Goal: Use online tool/utility: Utilize a website feature to perform a specific function

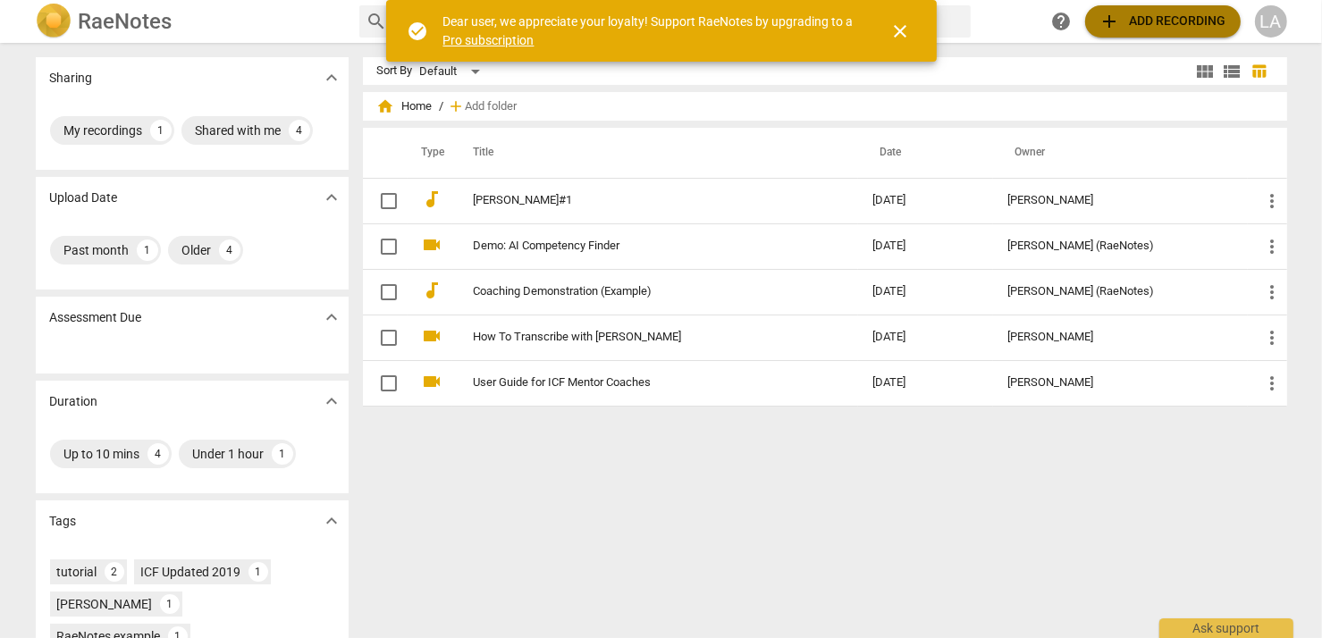
click at [1151, 24] on span "add Add recording" at bounding box center [1162, 21] width 127 height 21
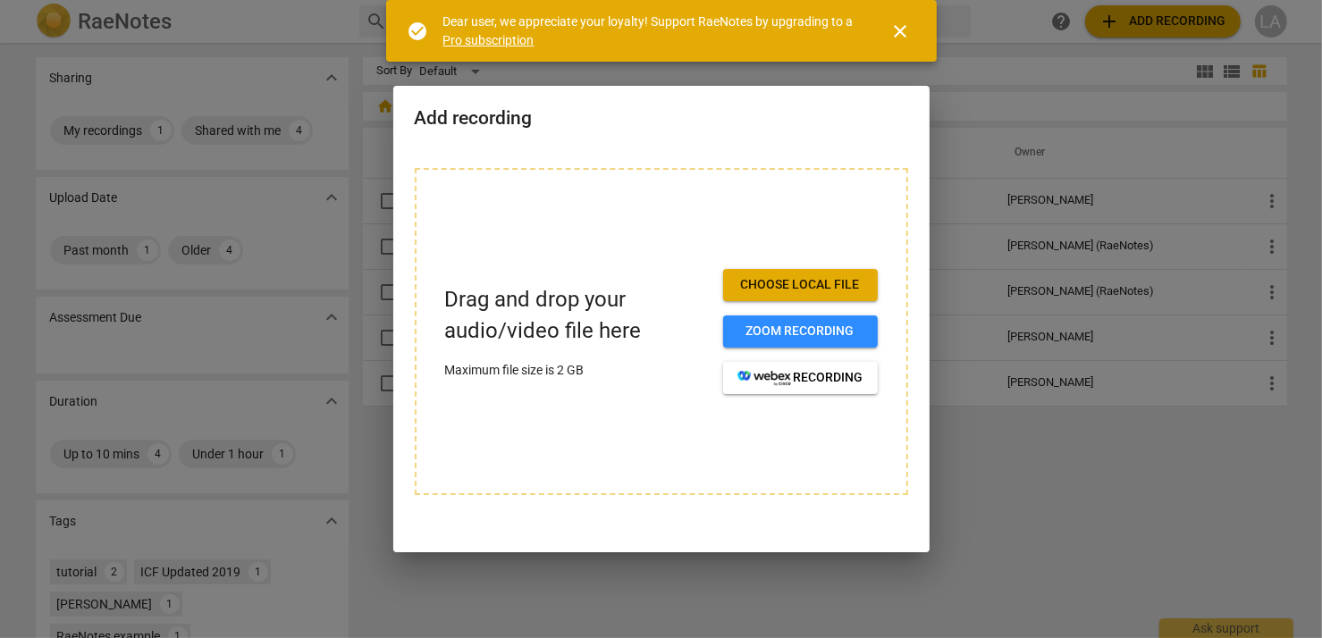
click at [813, 285] on span "Choose local file" at bounding box center [800, 285] width 126 height 18
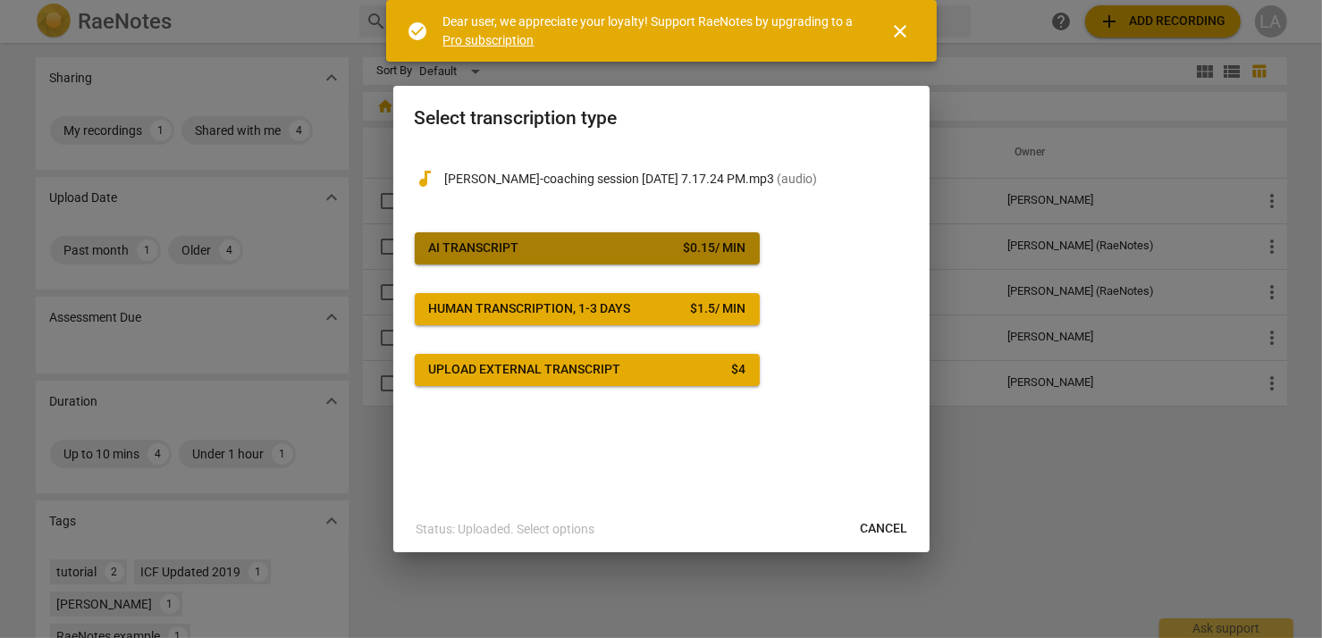
click at [607, 250] on span "AI Transcript $ 0.15 / min" at bounding box center [587, 248] width 316 height 18
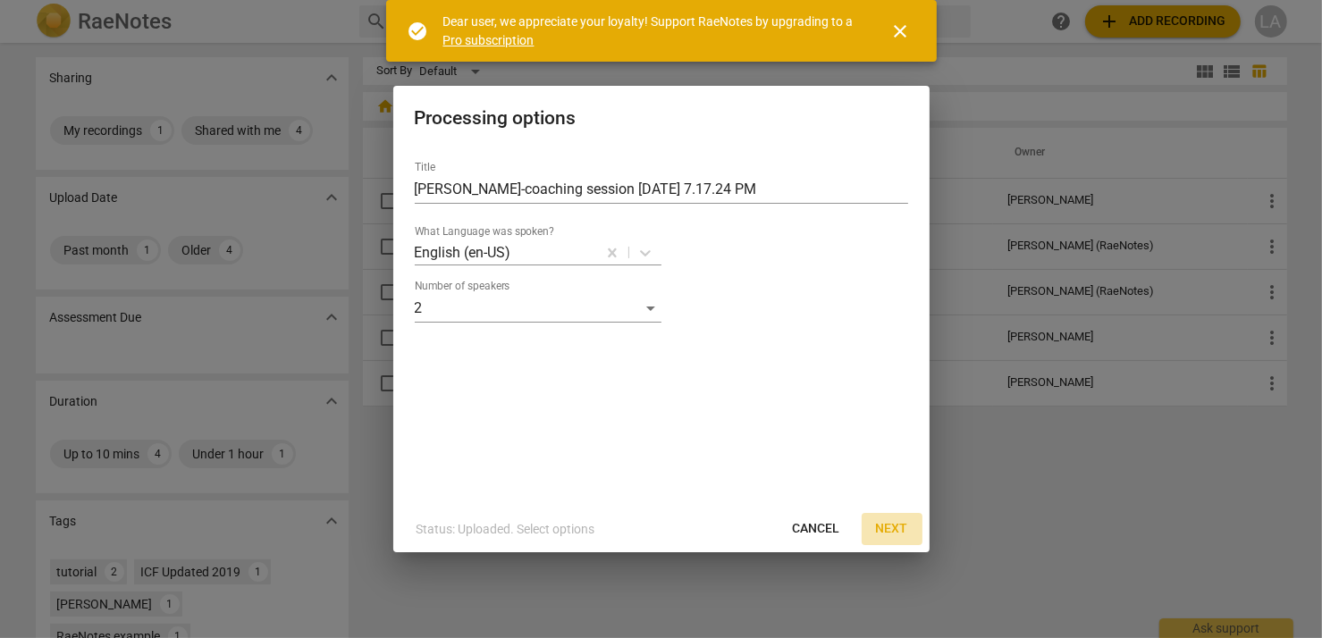
click at [889, 529] on span "Next" at bounding box center [892, 529] width 32 height 18
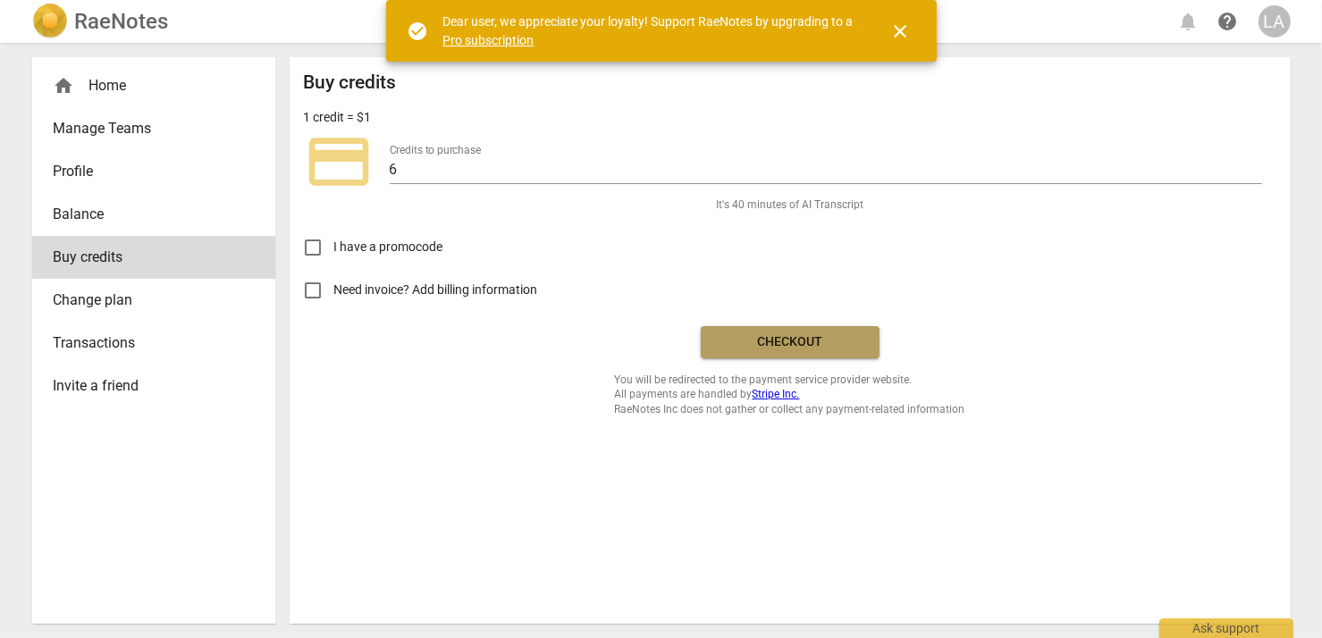
click at [783, 340] on span "Checkout" at bounding box center [790, 342] width 150 height 18
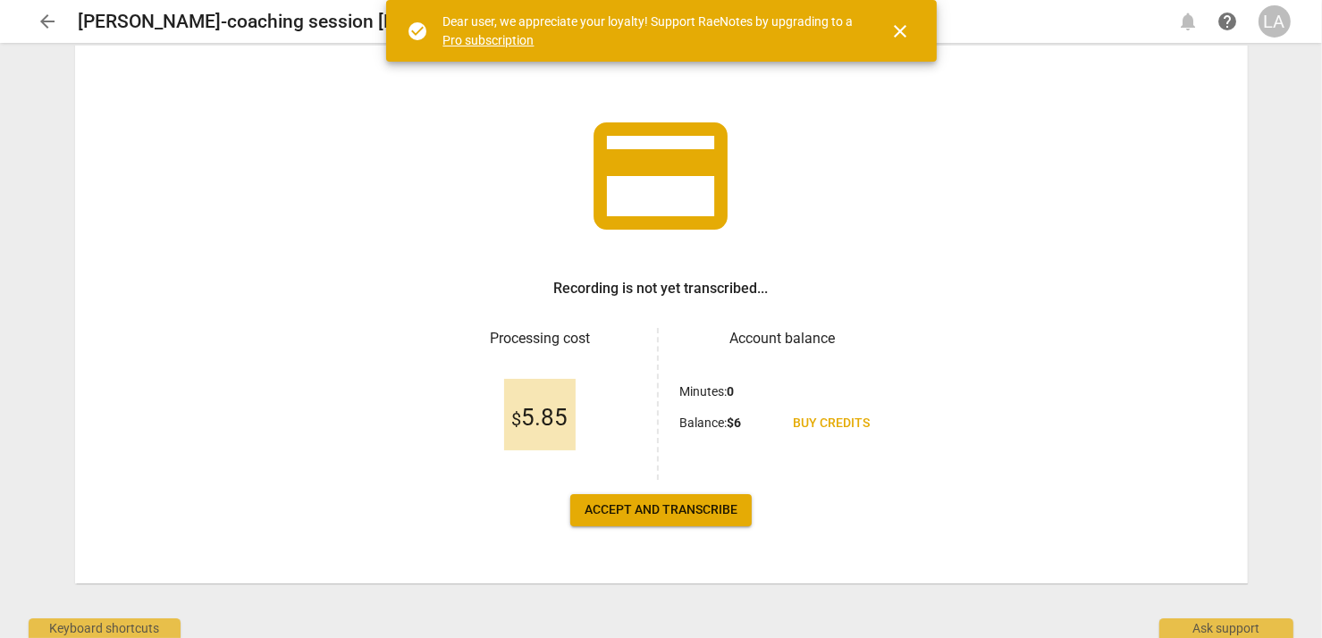
scroll to position [67, 0]
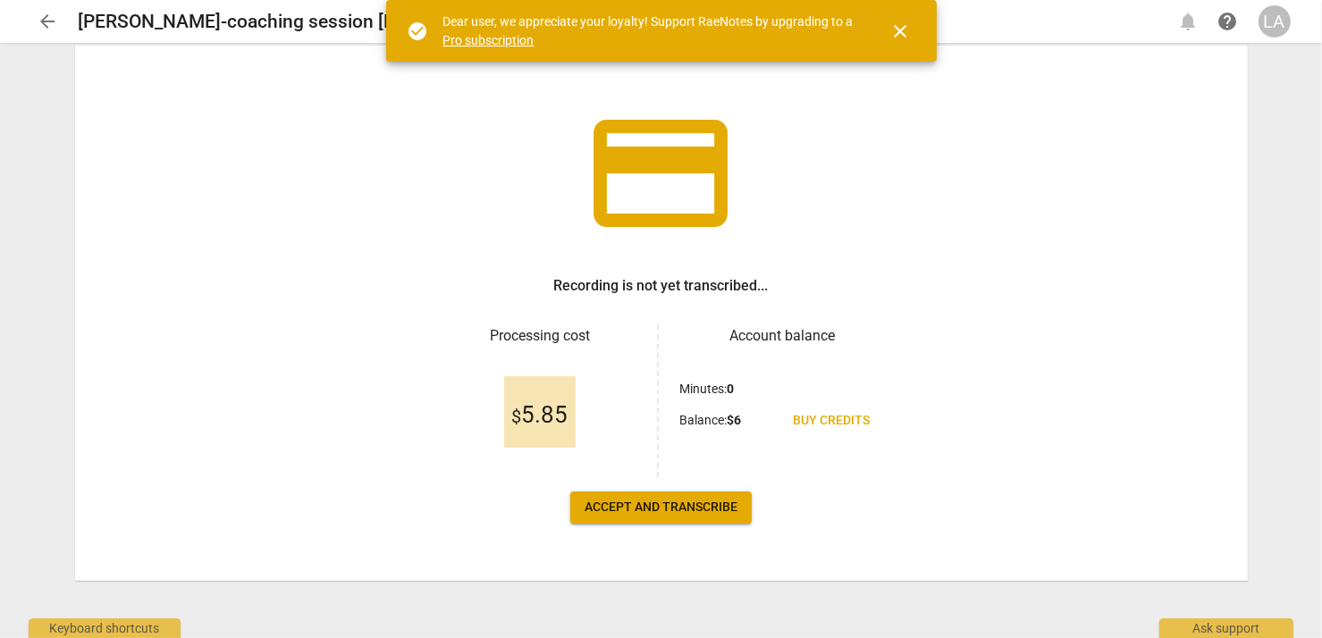
click at [636, 508] on span "Accept and transcribe" at bounding box center [660, 508] width 153 height 18
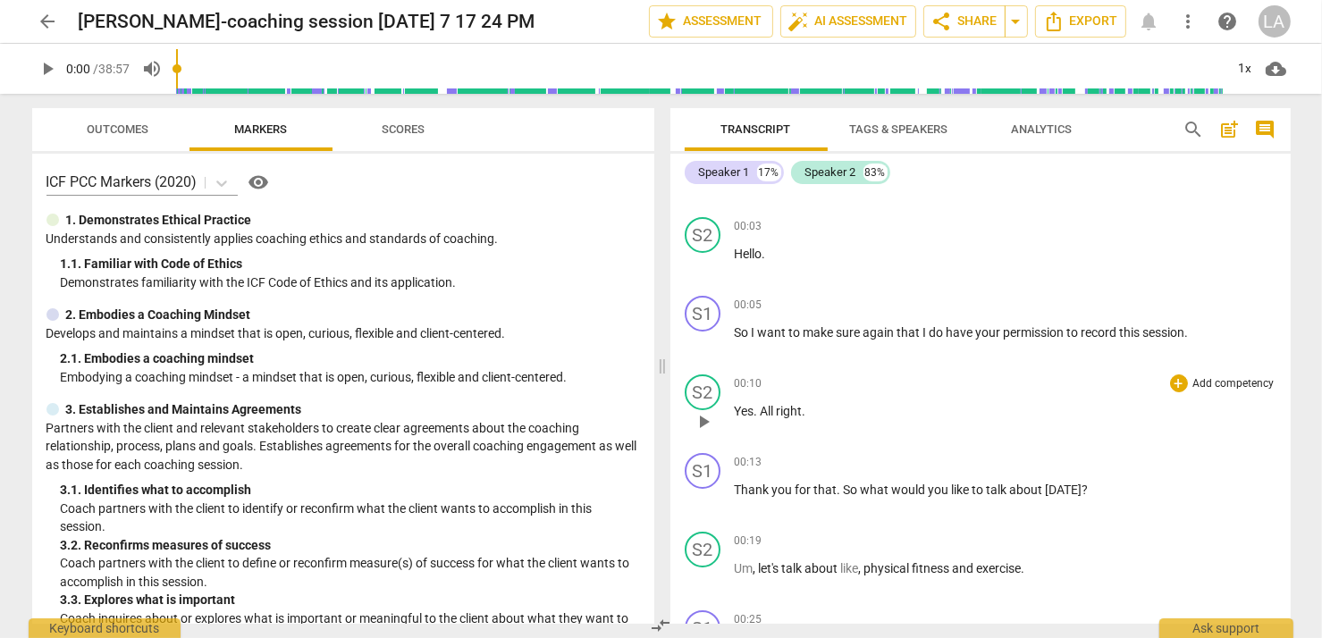
scroll to position [0, 0]
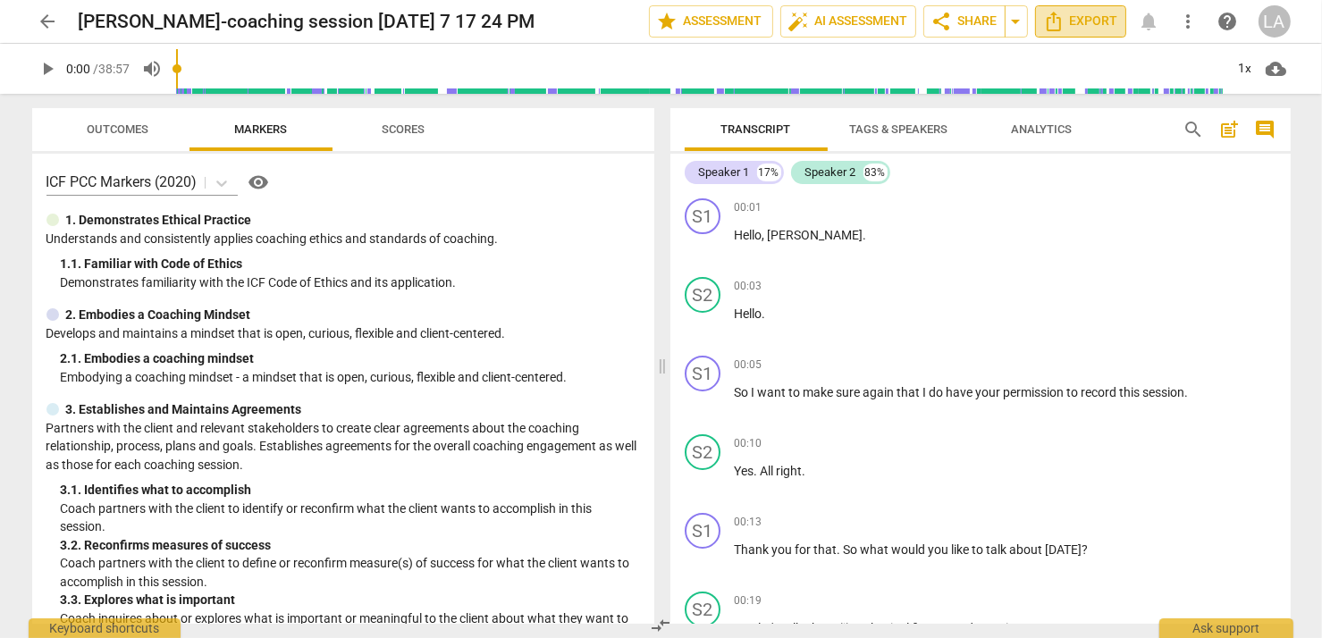
click at [1069, 18] on span "Export" at bounding box center [1080, 21] width 75 height 21
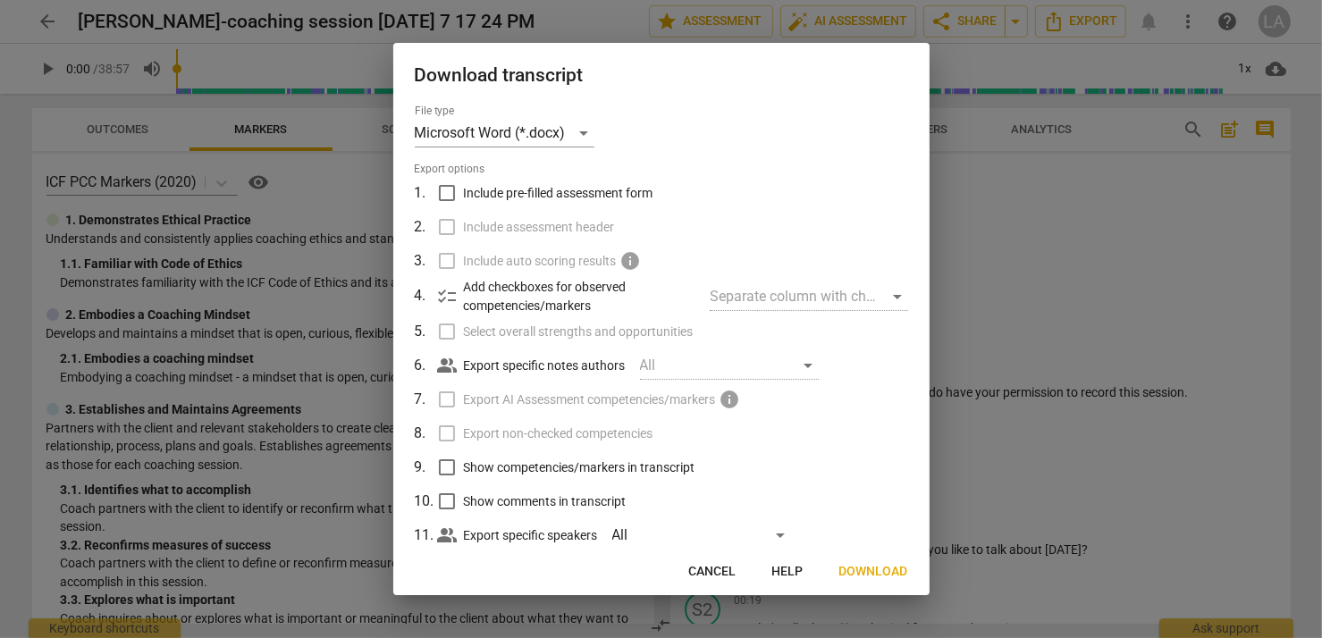
click at [869, 572] on span "Download" at bounding box center [873, 572] width 69 height 18
